Goal: Task Accomplishment & Management: Complete application form

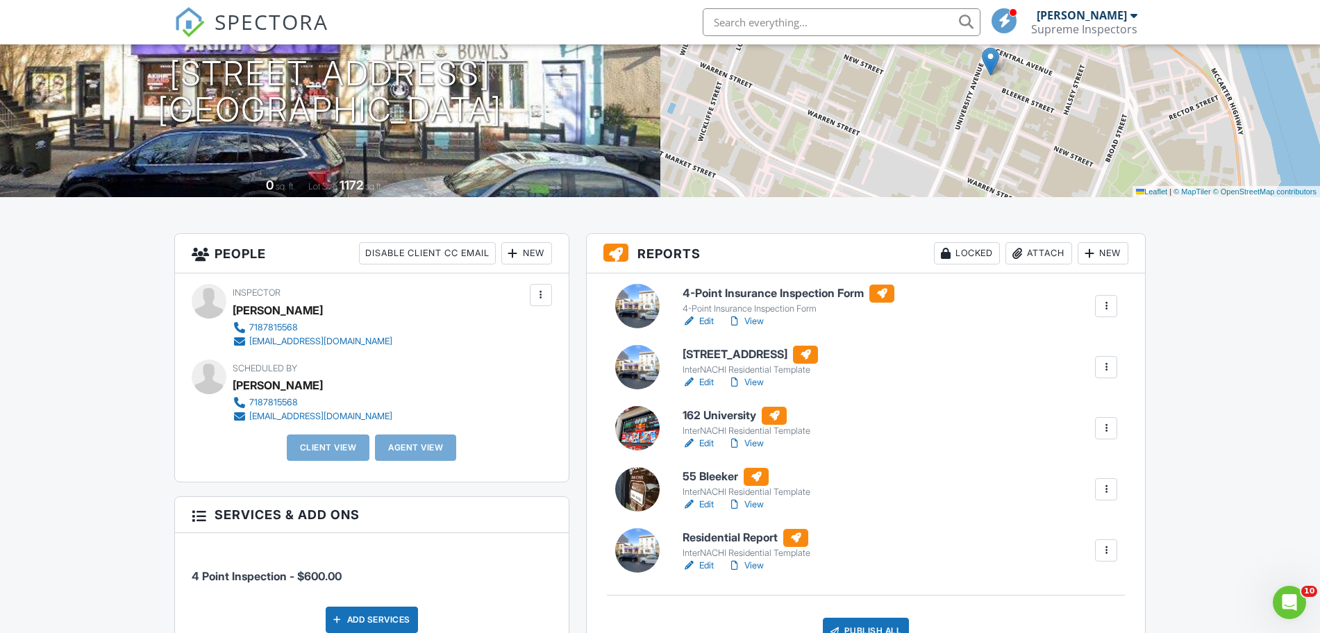
click at [1107, 546] on div at bounding box center [1106, 551] width 14 height 14
click at [705, 564] on link "Edit" at bounding box center [697, 566] width 31 height 14
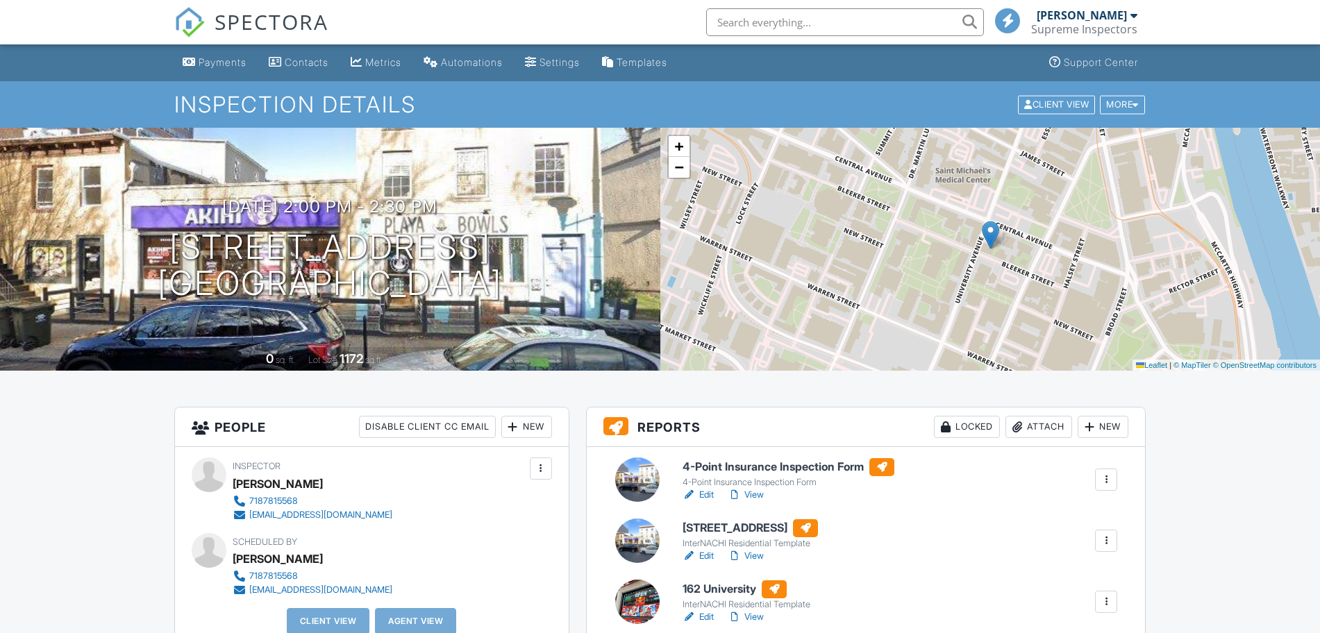
click at [703, 557] on link "Edit" at bounding box center [697, 556] width 31 height 14
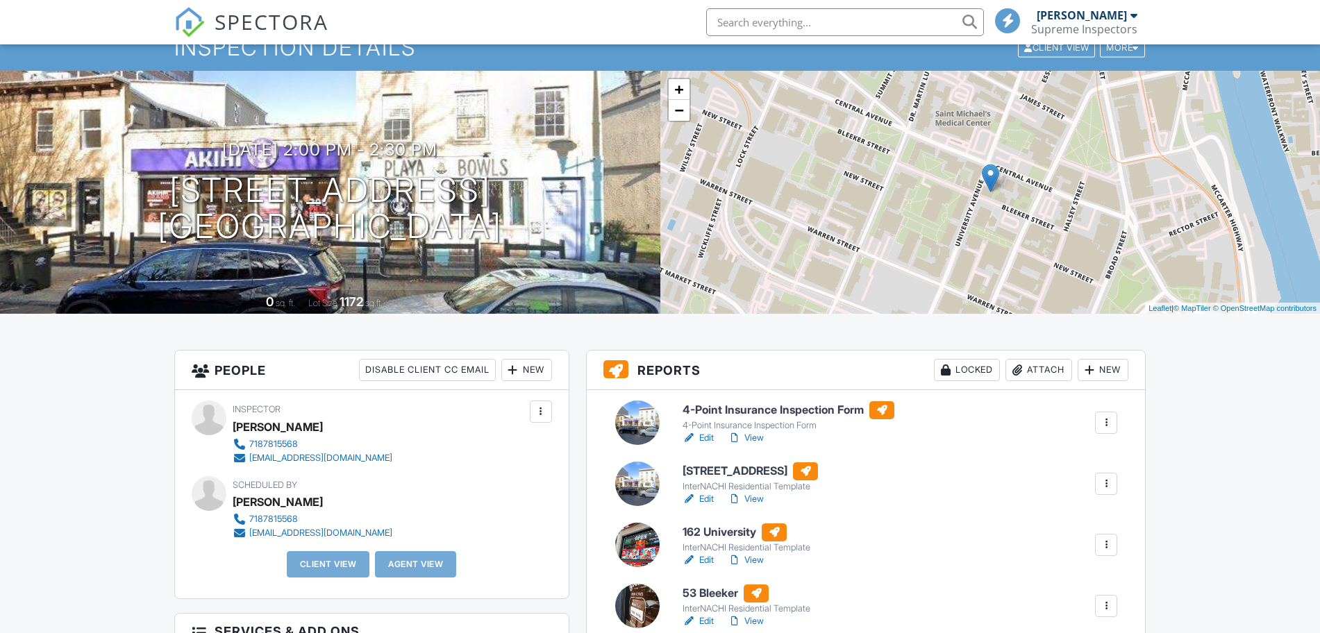
scroll to position [87, 0]
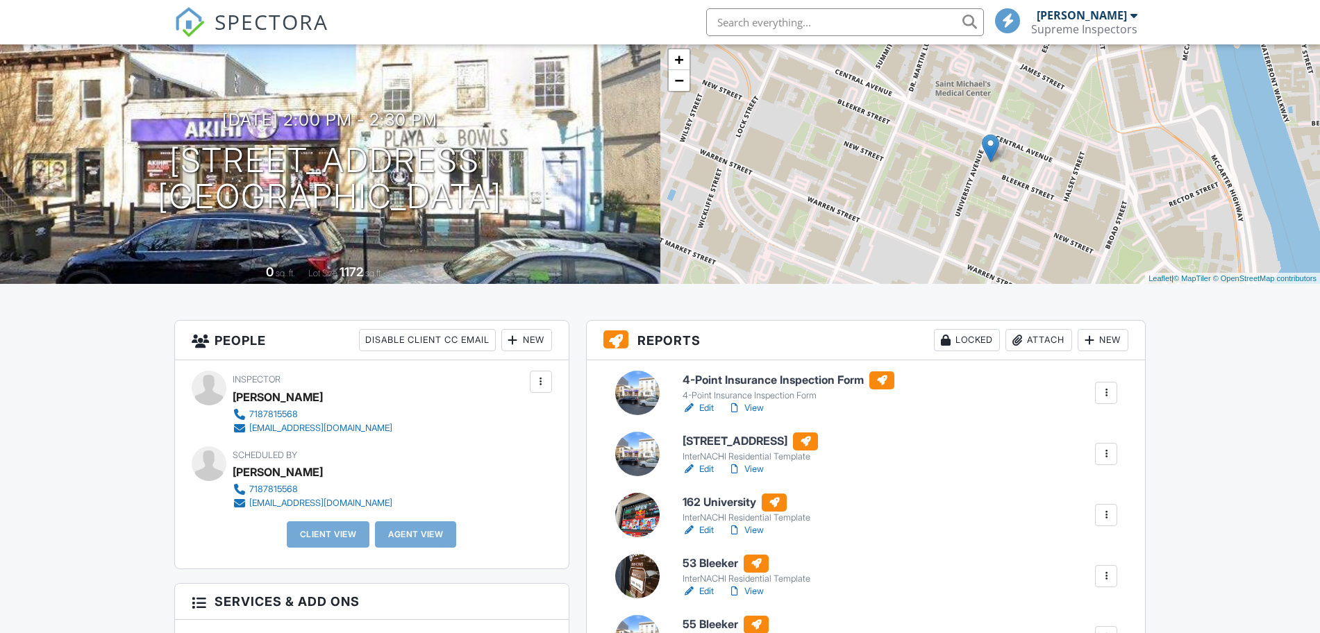
click at [703, 410] on link "Edit" at bounding box center [697, 408] width 31 height 14
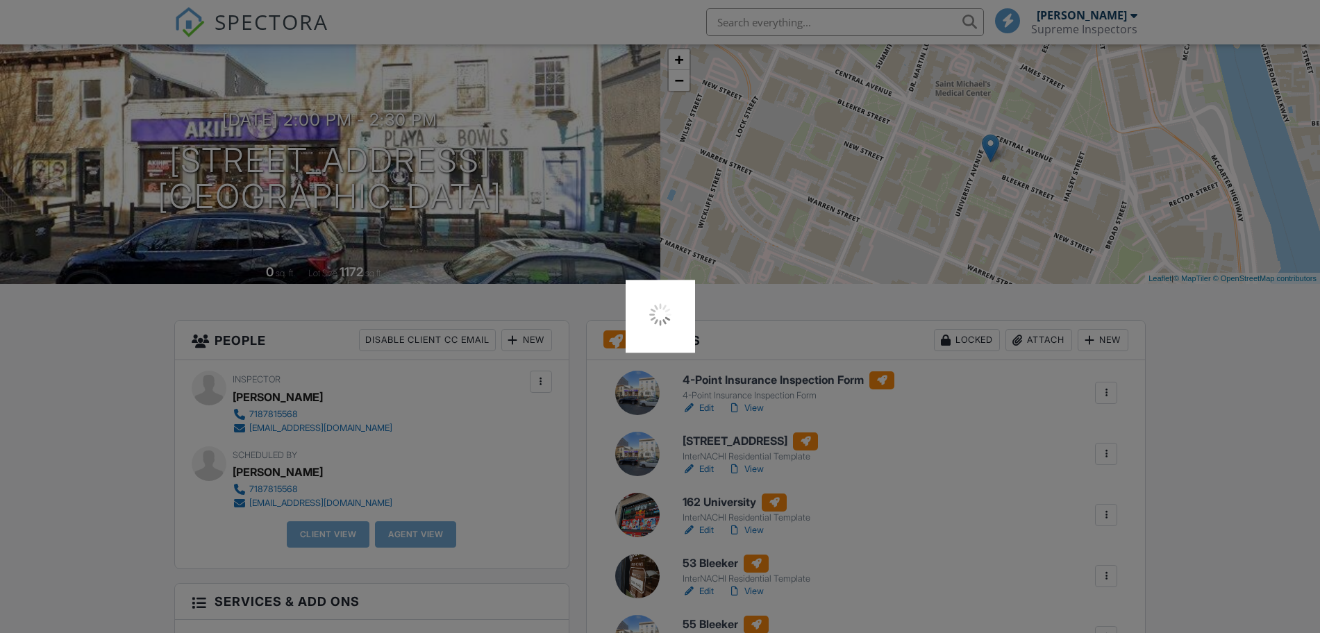
scroll to position [0, 0]
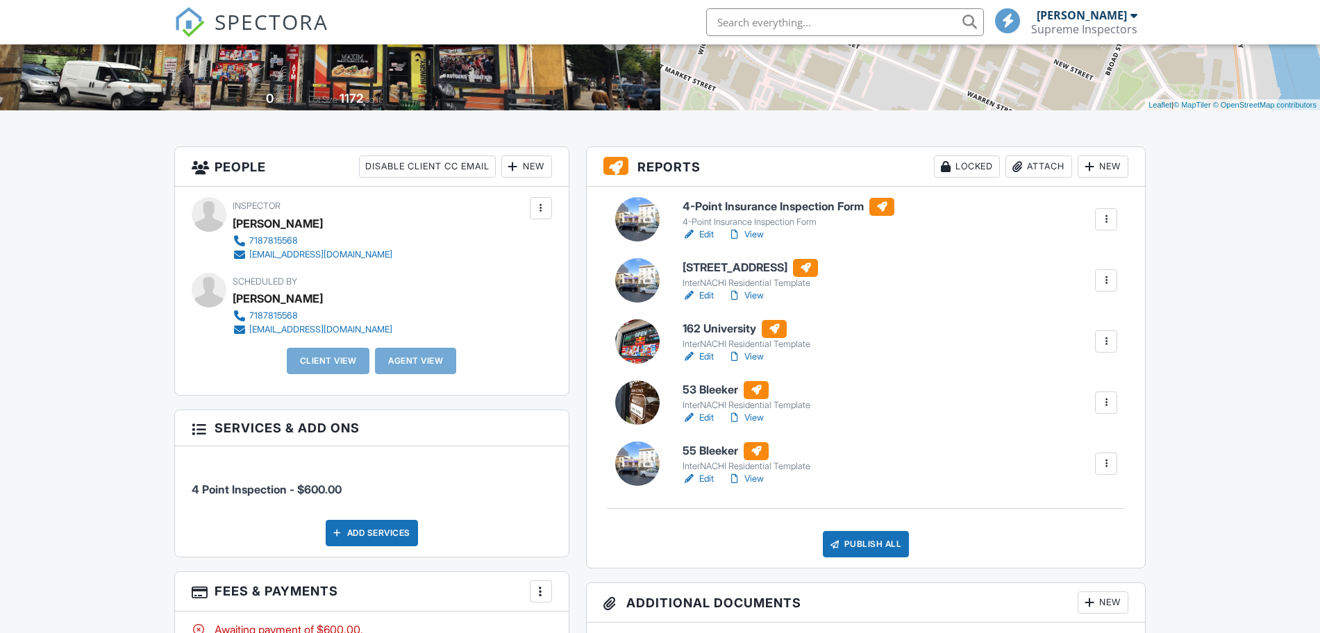
click at [524, 174] on div "New" at bounding box center [526, 167] width 51 height 22
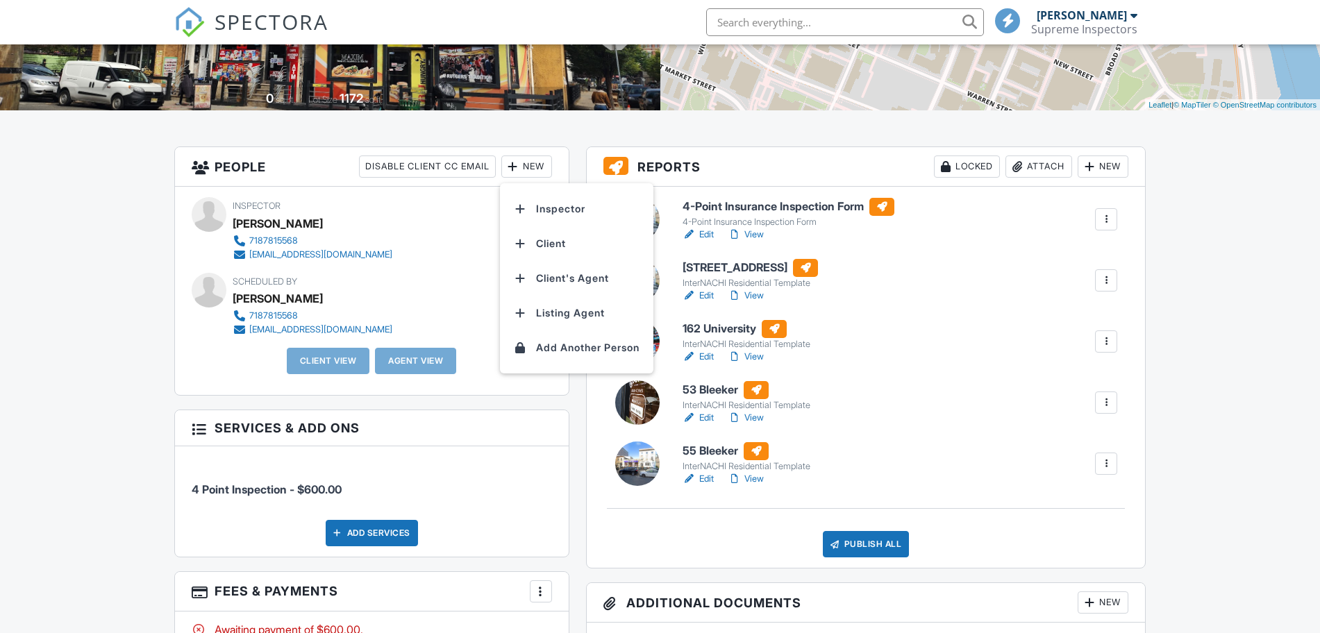
click at [541, 249] on li "Client" at bounding box center [576, 243] width 137 height 35
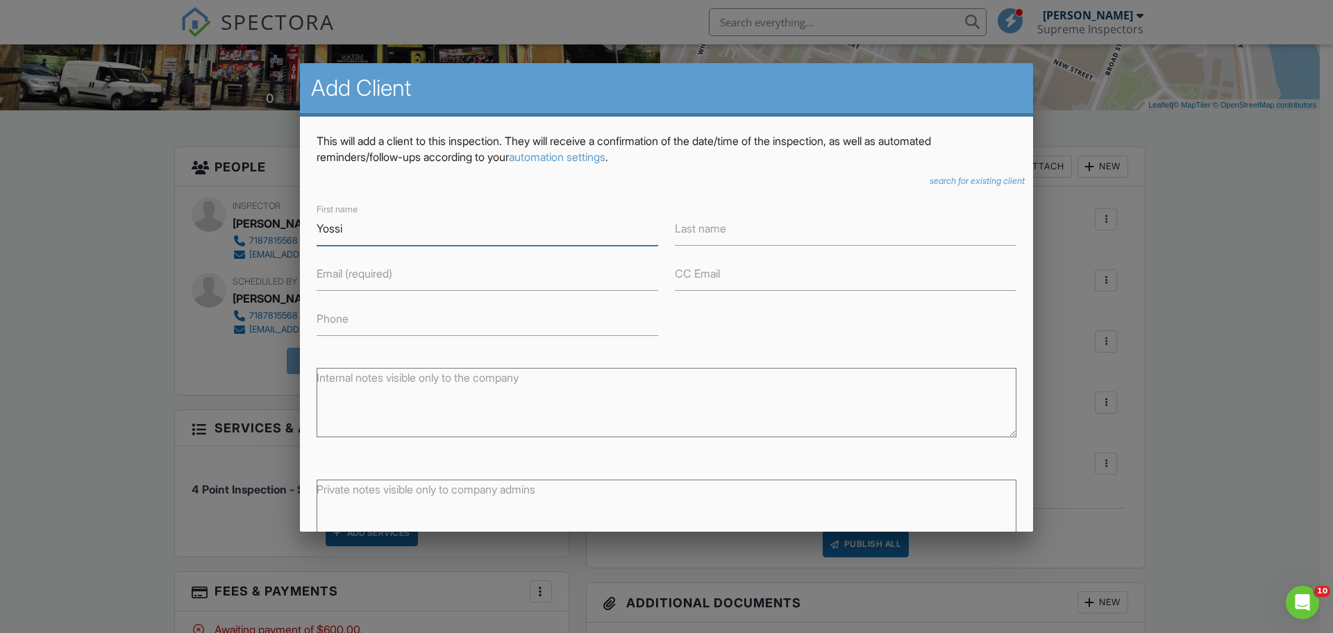
type input "Yossi"
click at [710, 232] on input "Schwartzmer" at bounding box center [846, 229] width 342 height 34
type input "Schwarzmer"
click at [442, 324] on input "Phone" at bounding box center [488, 319] width 342 height 34
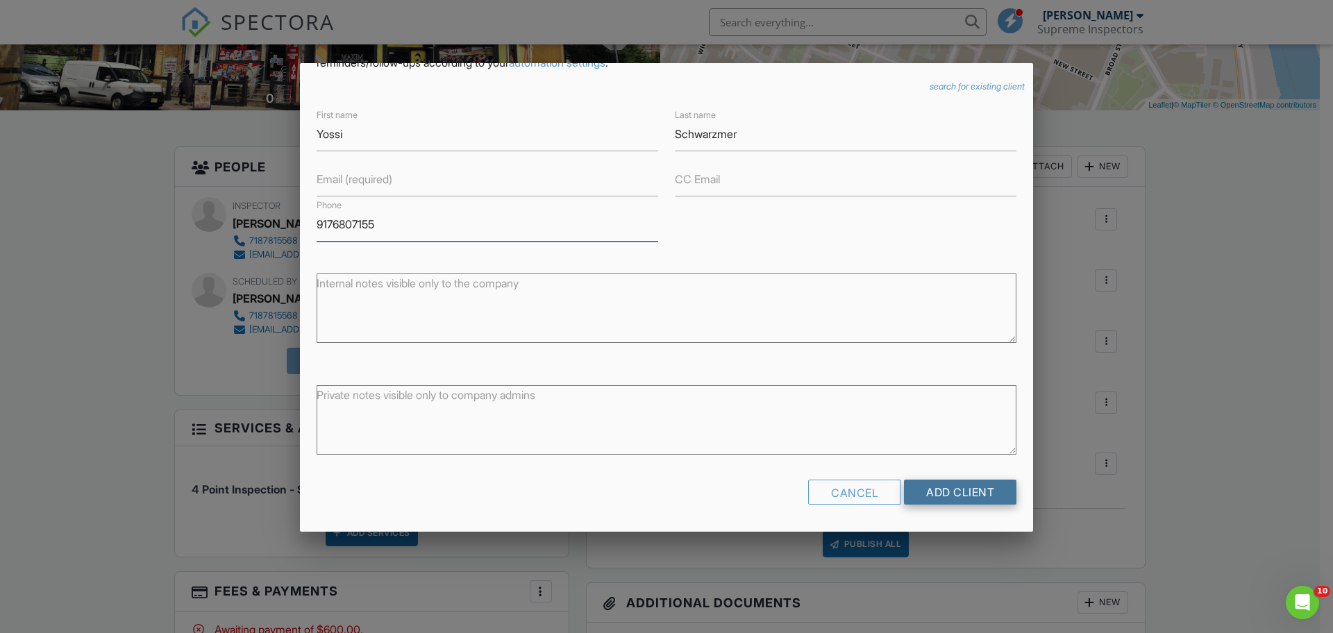
type input "9176807155"
click at [944, 488] on input "Add Client" at bounding box center [960, 492] width 112 height 25
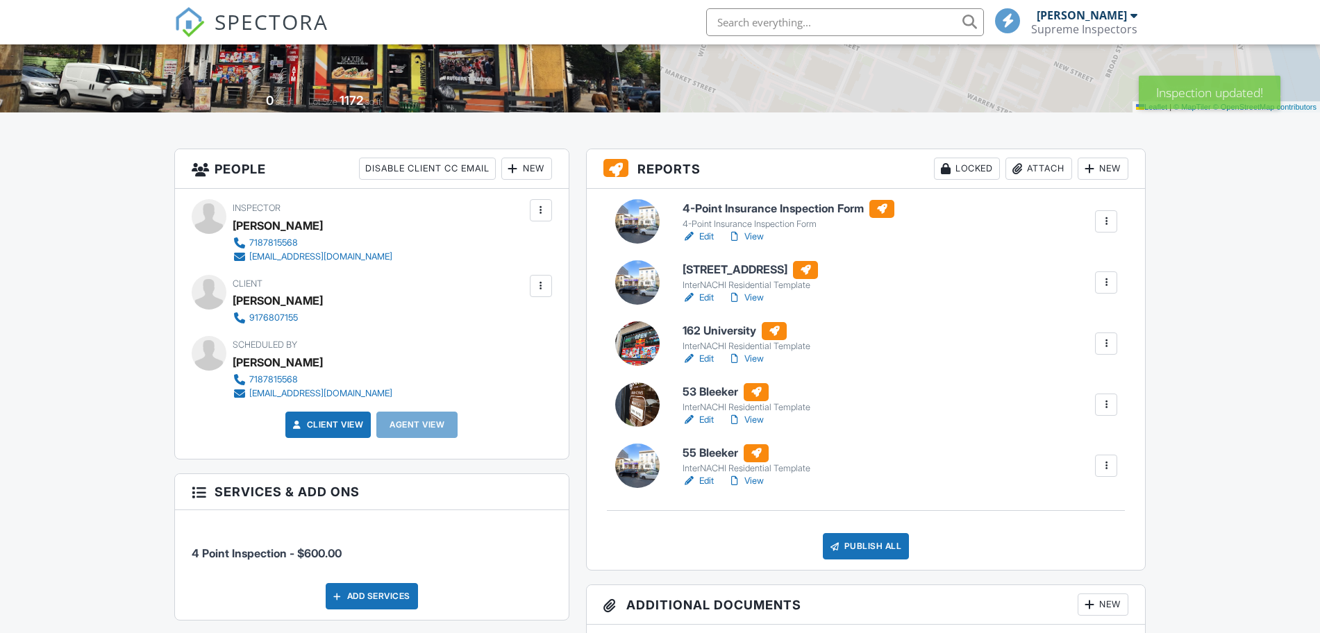
scroll to position [258, 0]
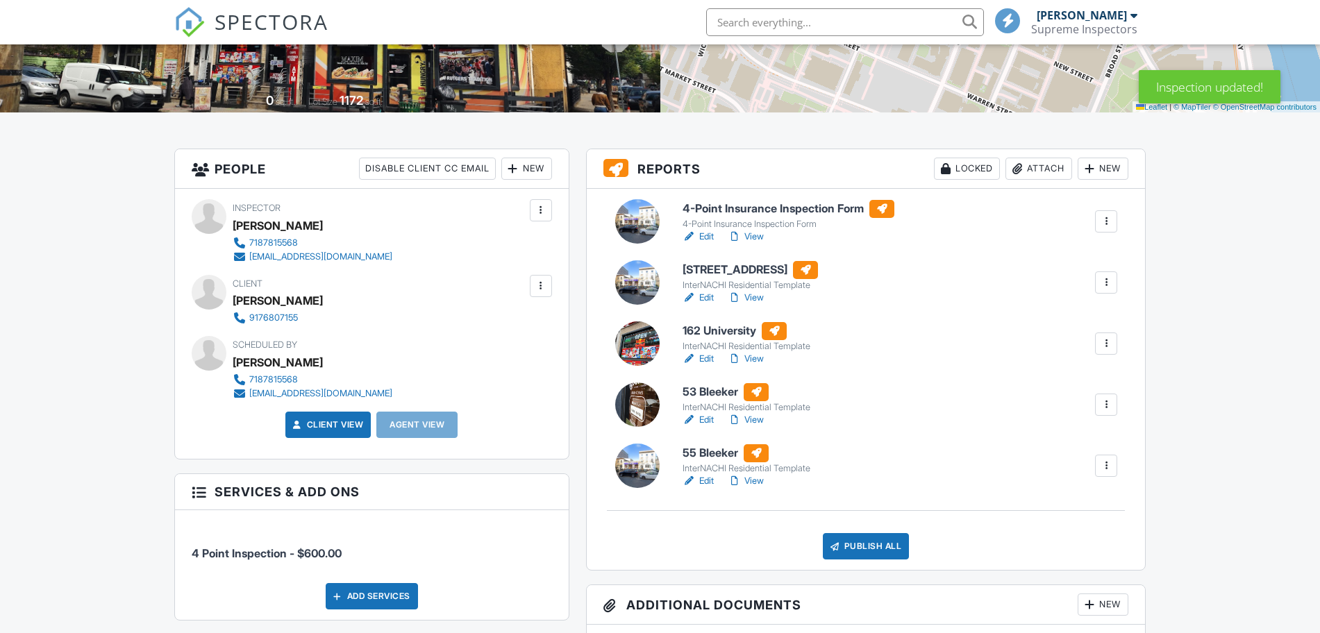
click at [1114, 233] on div "4-Point Insurance Inspection Form 4-Point Insurance Inspection Form Edit View Q…" at bounding box center [900, 222] width 452 height 44
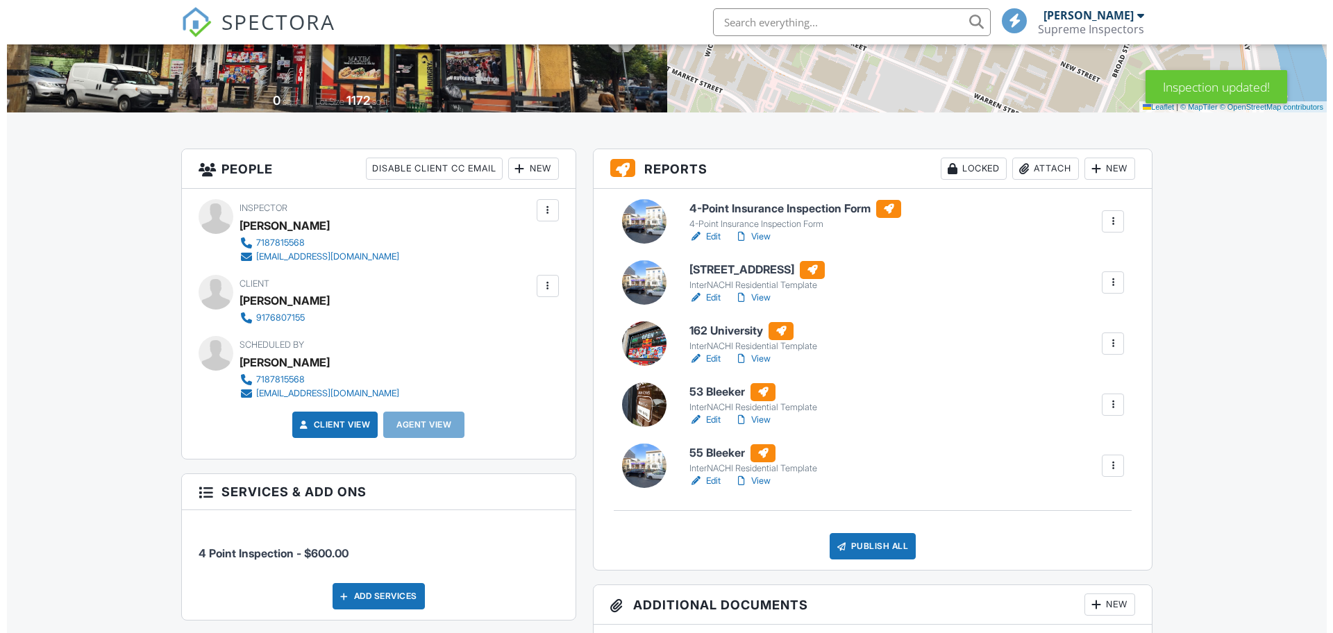
scroll to position [0, 0]
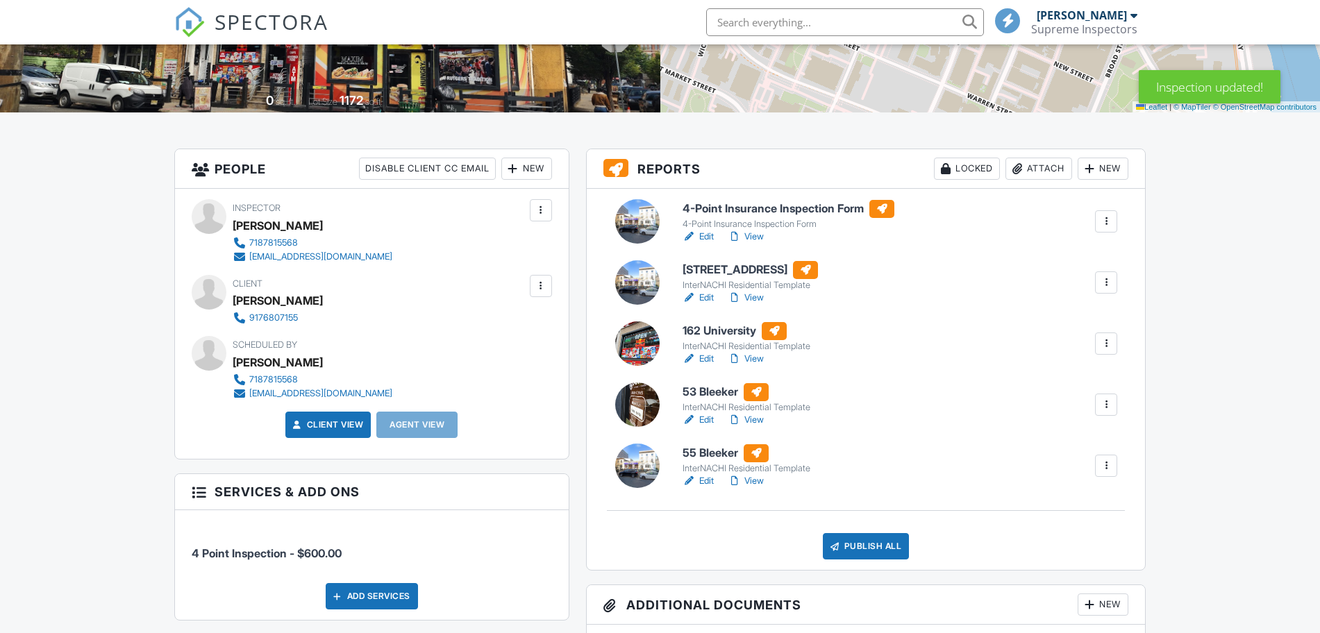
click at [1107, 223] on div at bounding box center [1106, 222] width 14 height 14
click at [1071, 335] on div "Delete" at bounding box center [1064, 329] width 29 height 15
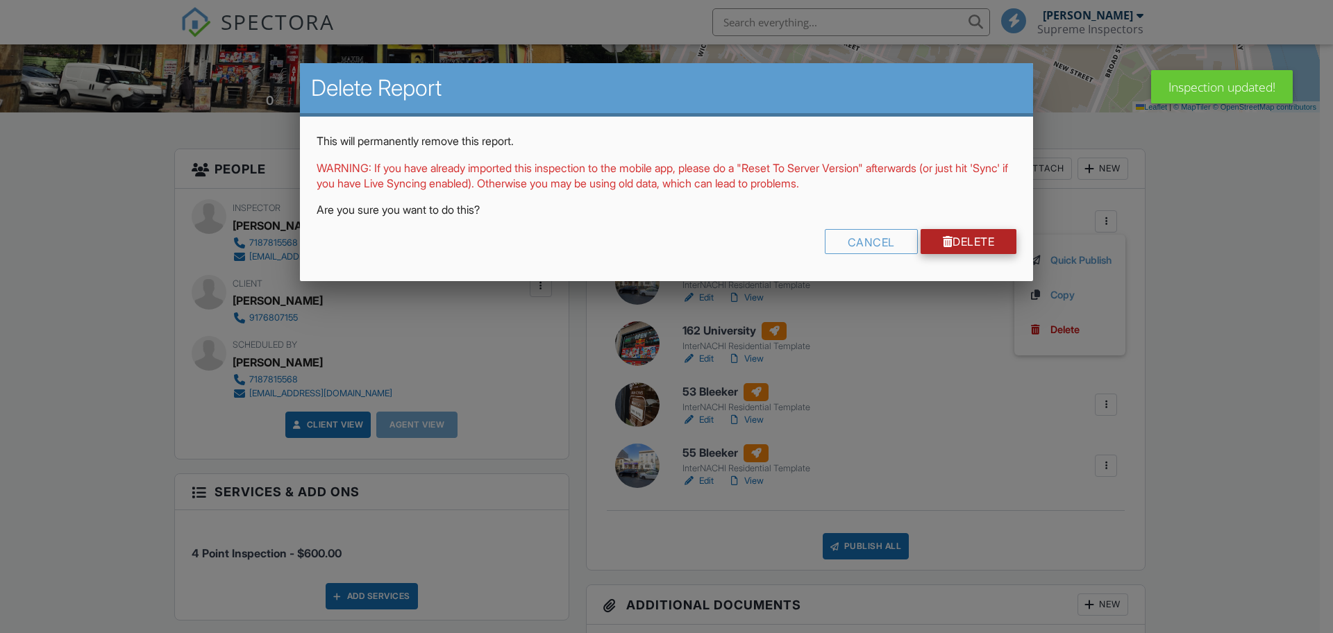
click at [965, 242] on link "Delete" at bounding box center [969, 241] width 97 height 25
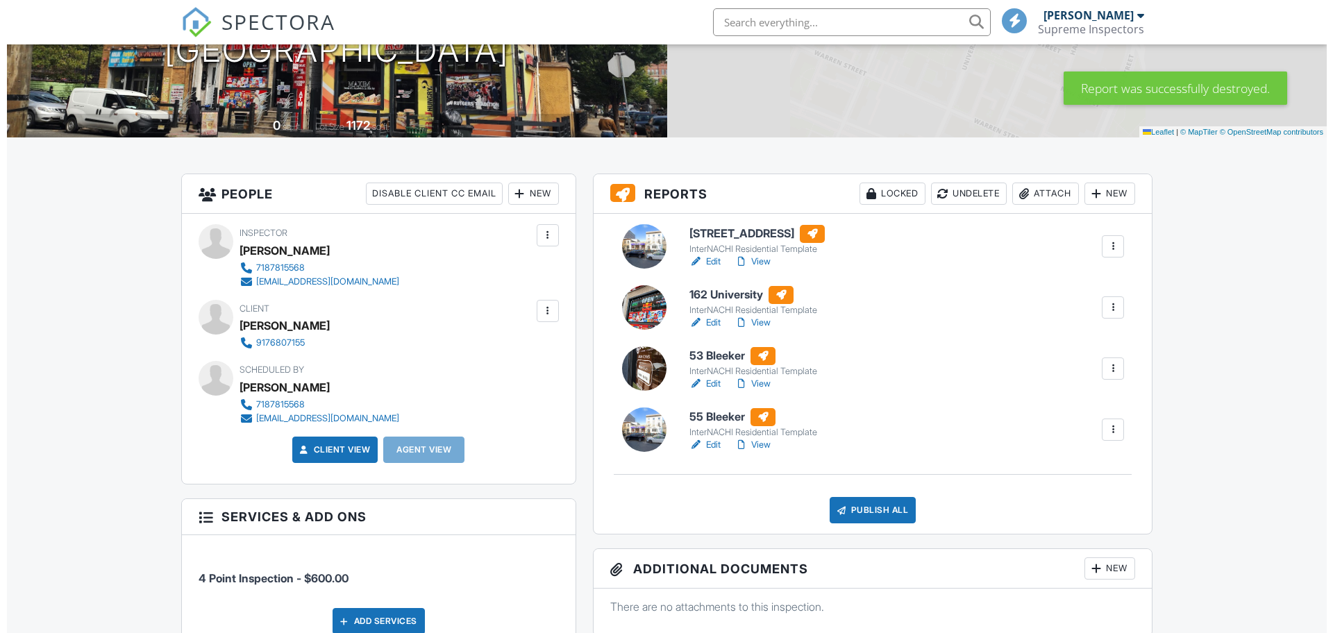
scroll to position [347, 0]
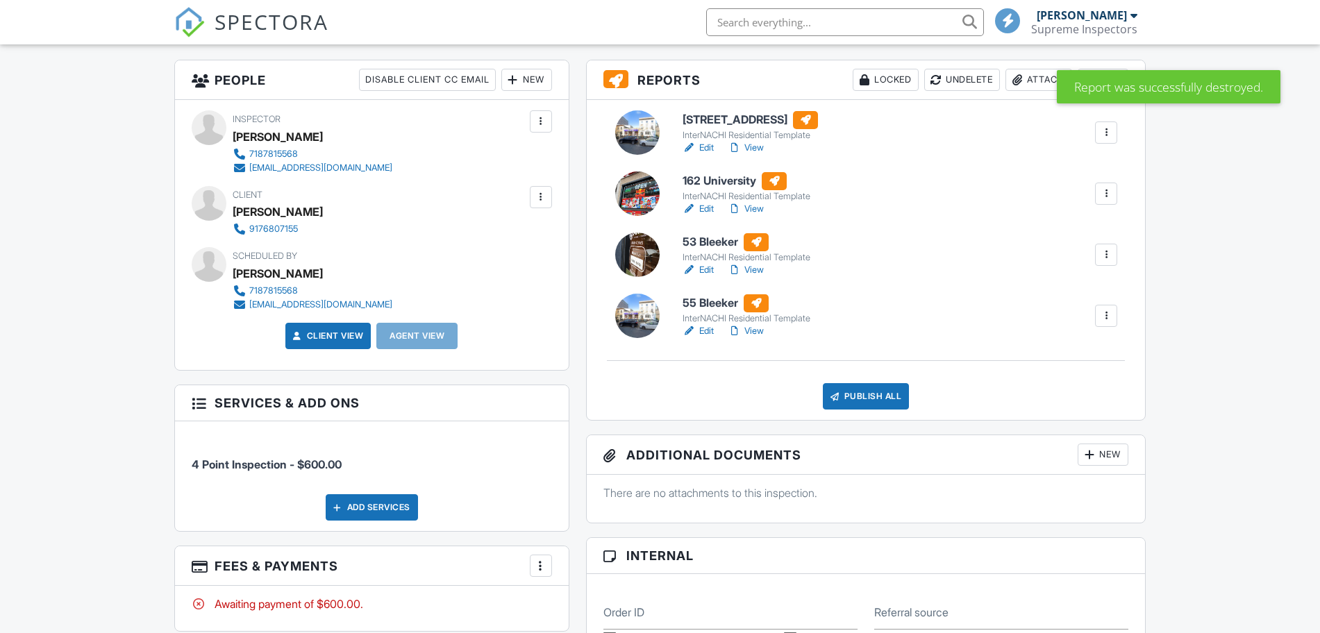
click at [852, 389] on div "Publish All" at bounding box center [866, 396] width 87 height 26
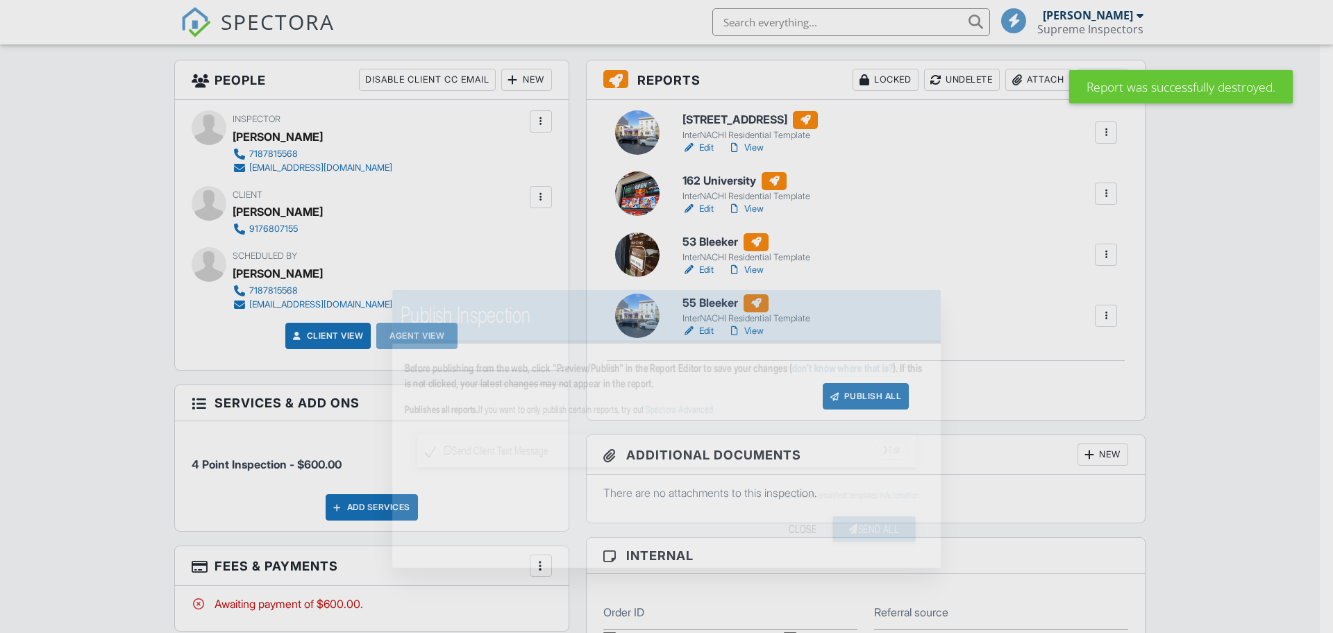
scroll to position [0, 0]
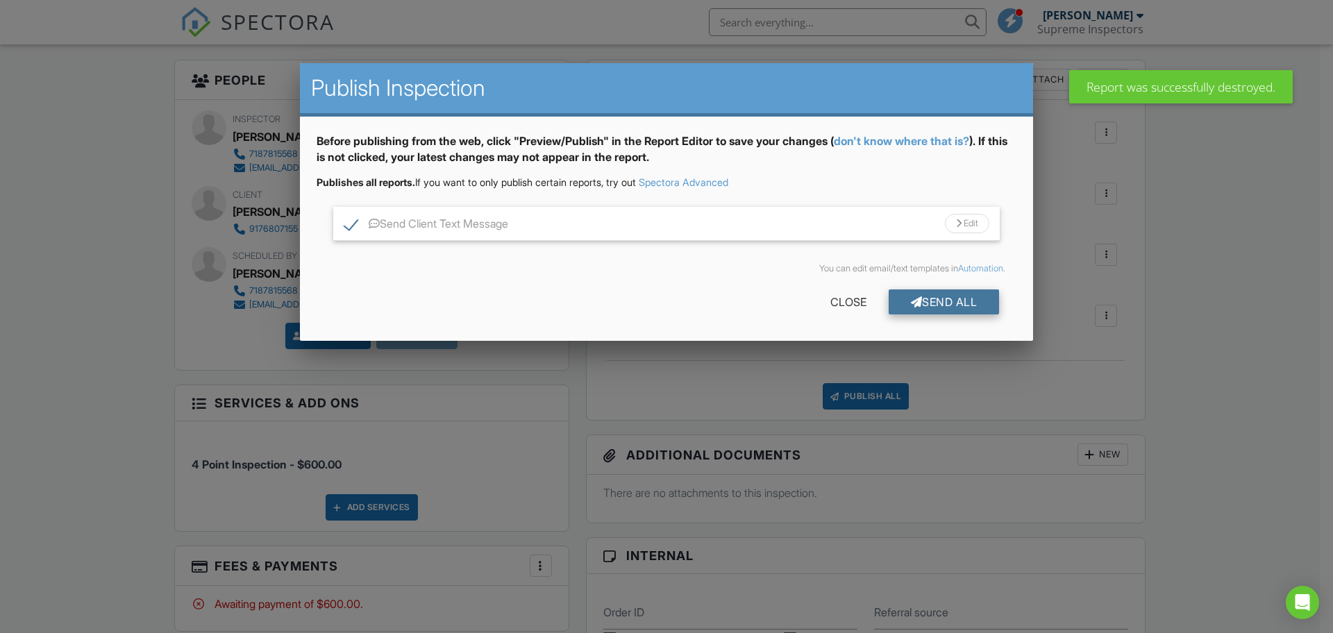
click at [957, 305] on div "Send All" at bounding box center [944, 302] width 111 height 25
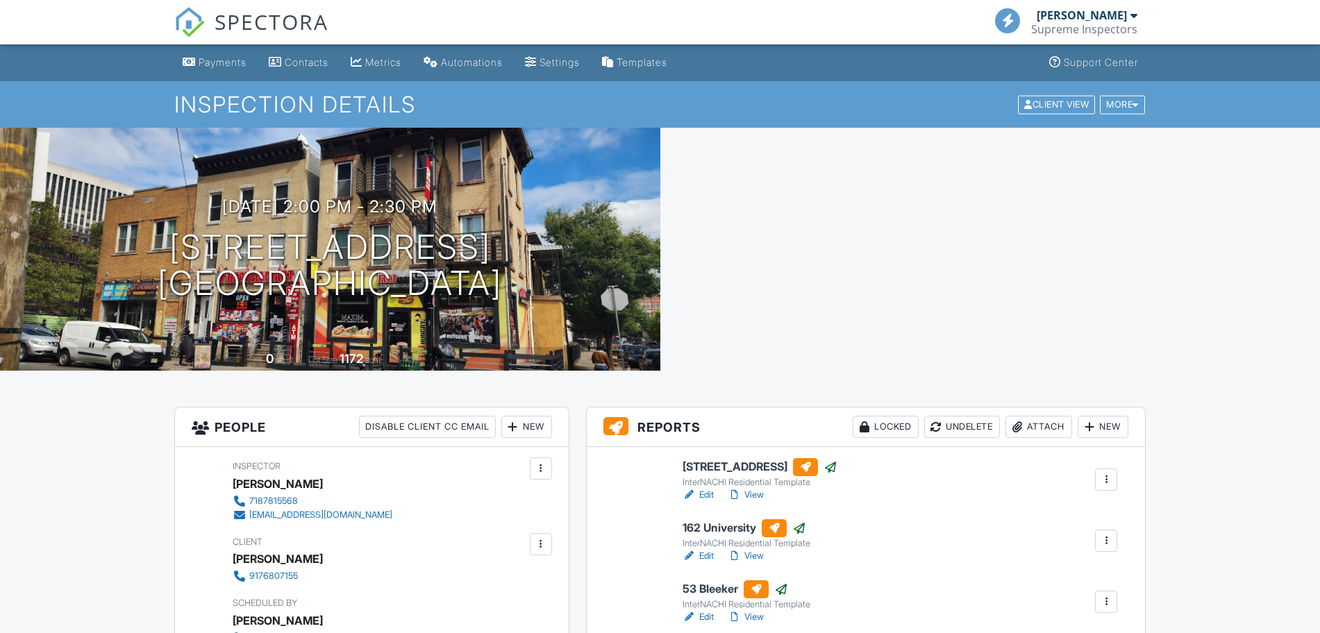
click at [250, 15] on span "SPECTORA" at bounding box center [272, 21] width 114 height 29
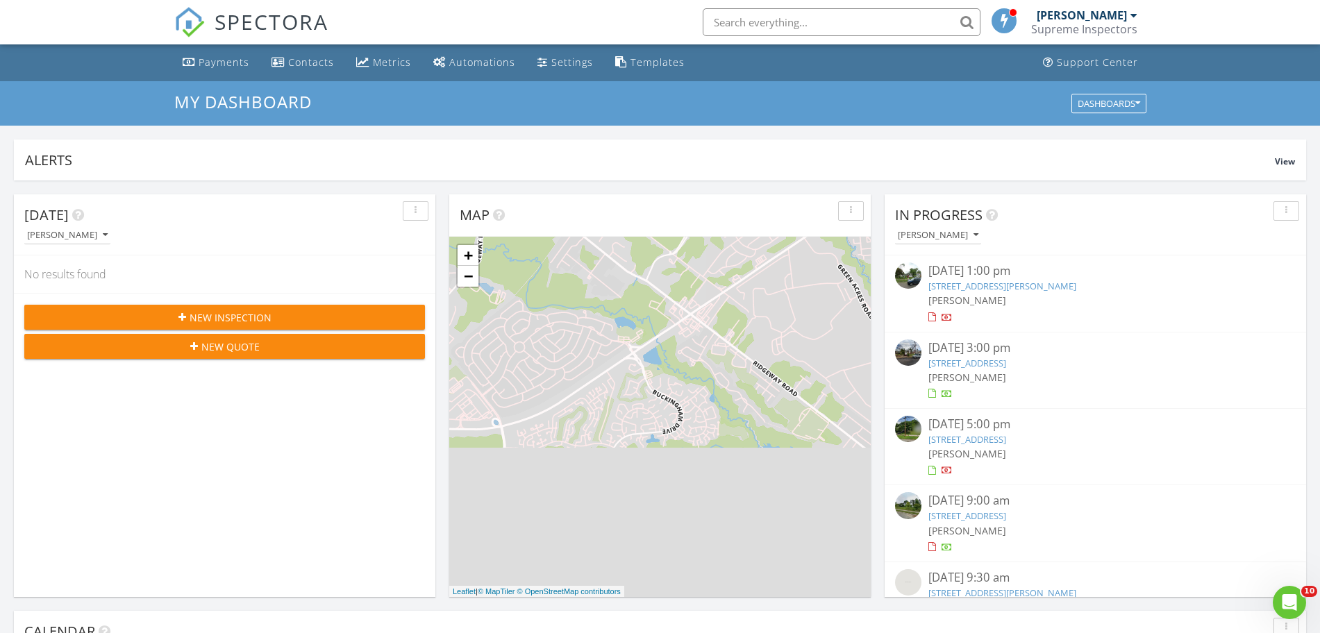
click at [989, 365] on link "[STREET_ADDRESS]" at bounding box center [967, 363] width 78 height 12
click at [993, 443] on link "376 Wallingford Terrace, Union, NJ 07083" at bounding box center [967, 439] width 78 height 12
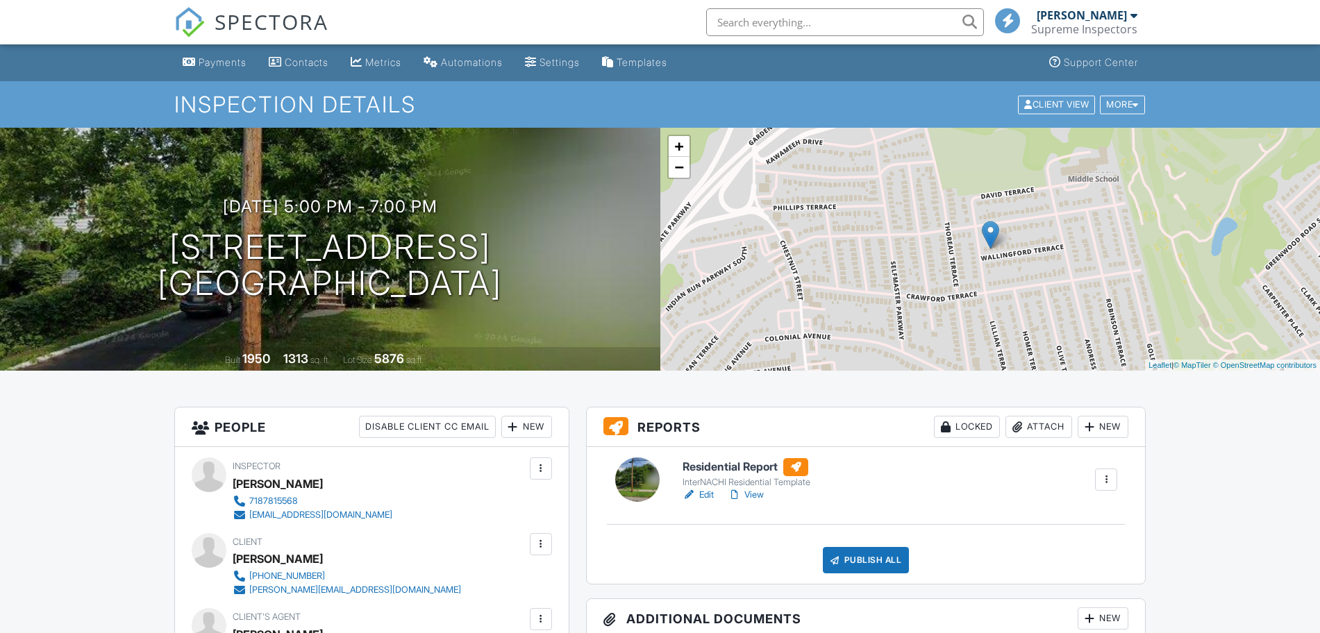
click at [704, 501] on link "Edit" at bounding box center [697, 495] width 31 height 14
